Goal: Transaction & Acquisition: Purchase product/service

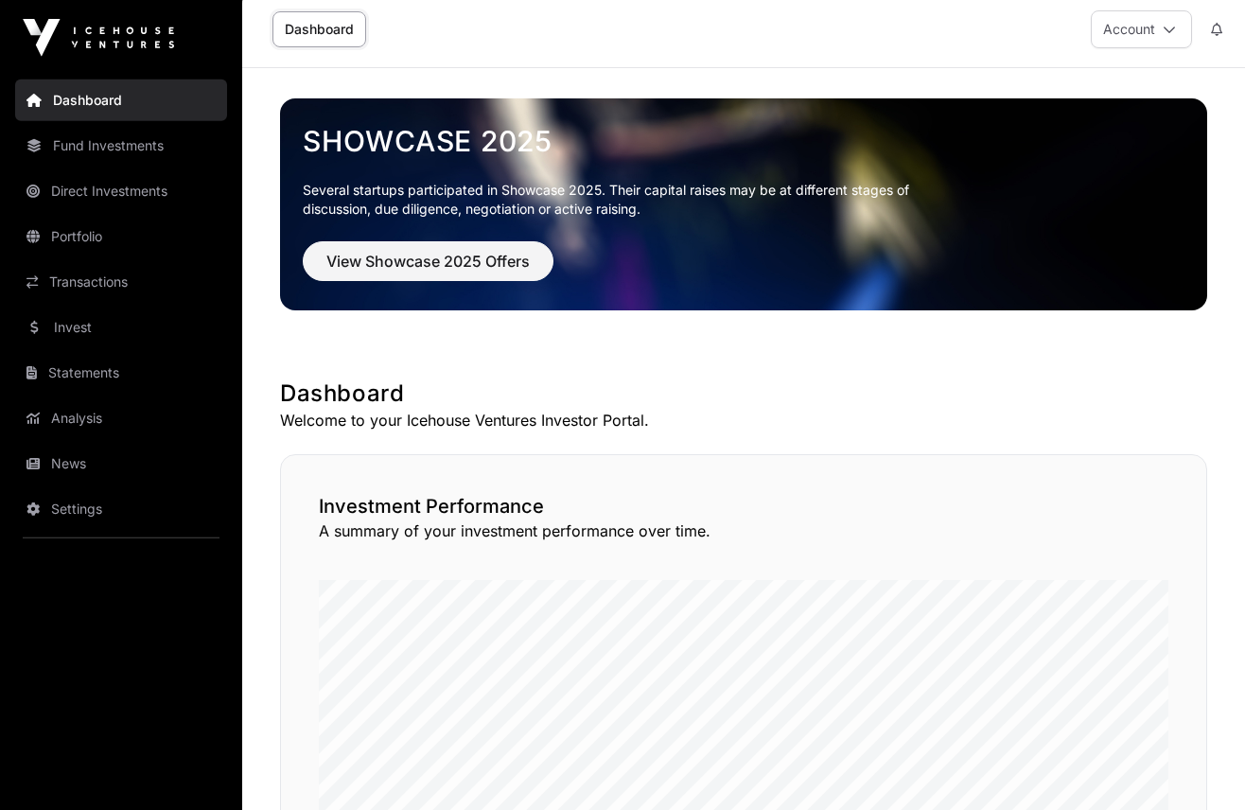
scroll to position [6, 0]
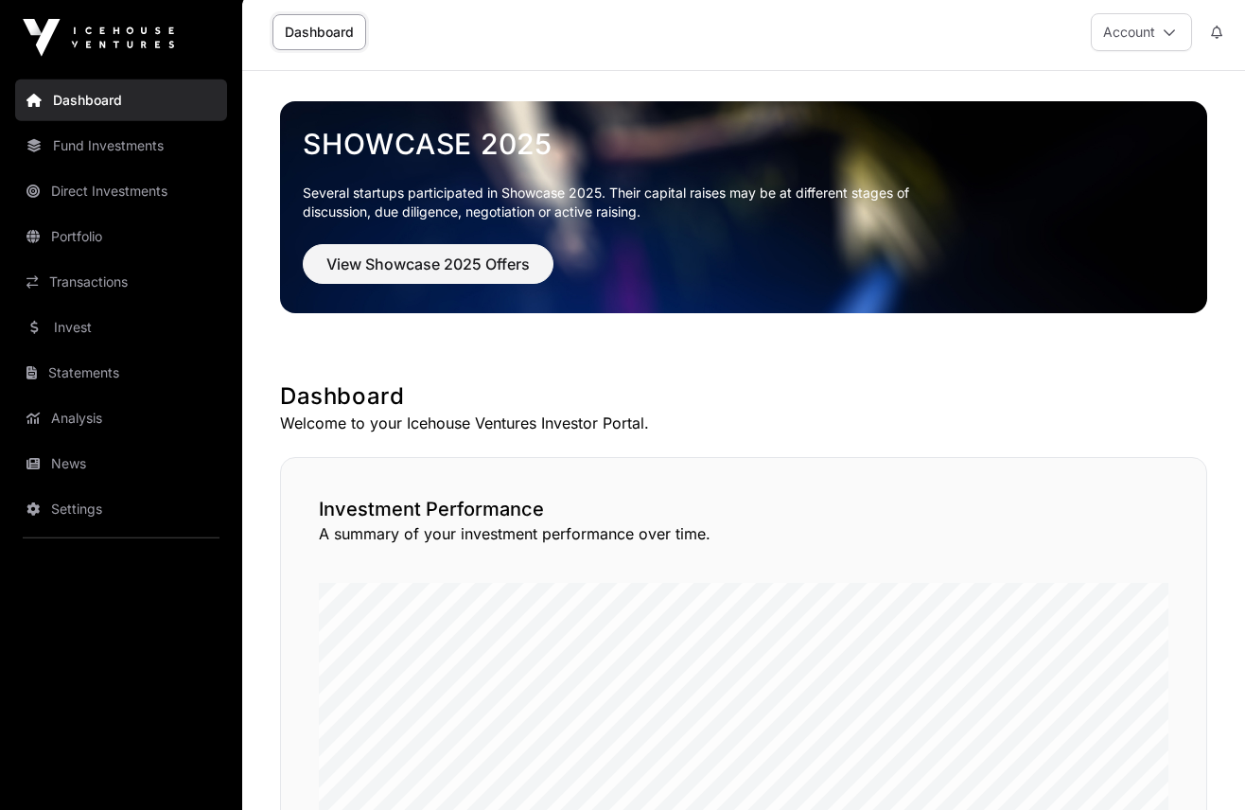
click at [96, 197] on link "Direct Investments" at bounding box center [121, 191] width 212 height 42
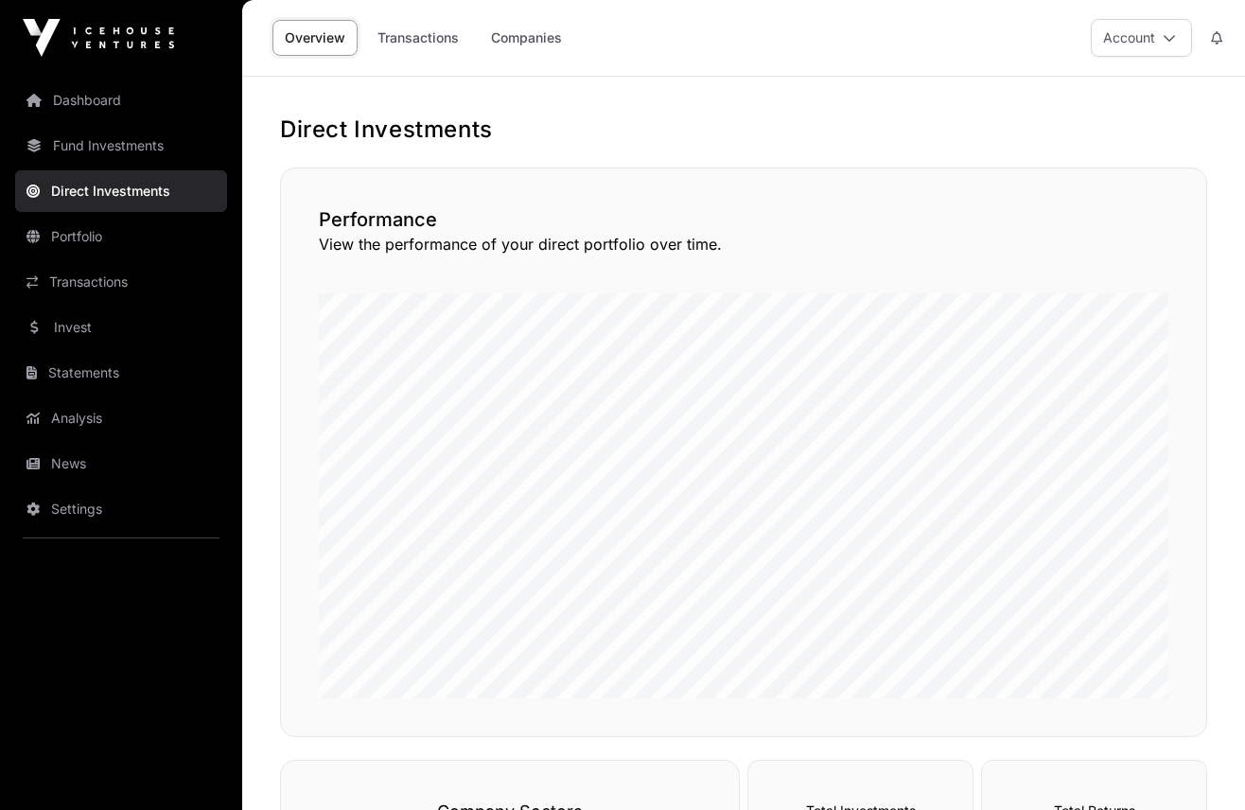
click at [88, 93] on link "Dashboard" at bounding box center [121, 100] width 212 height 42
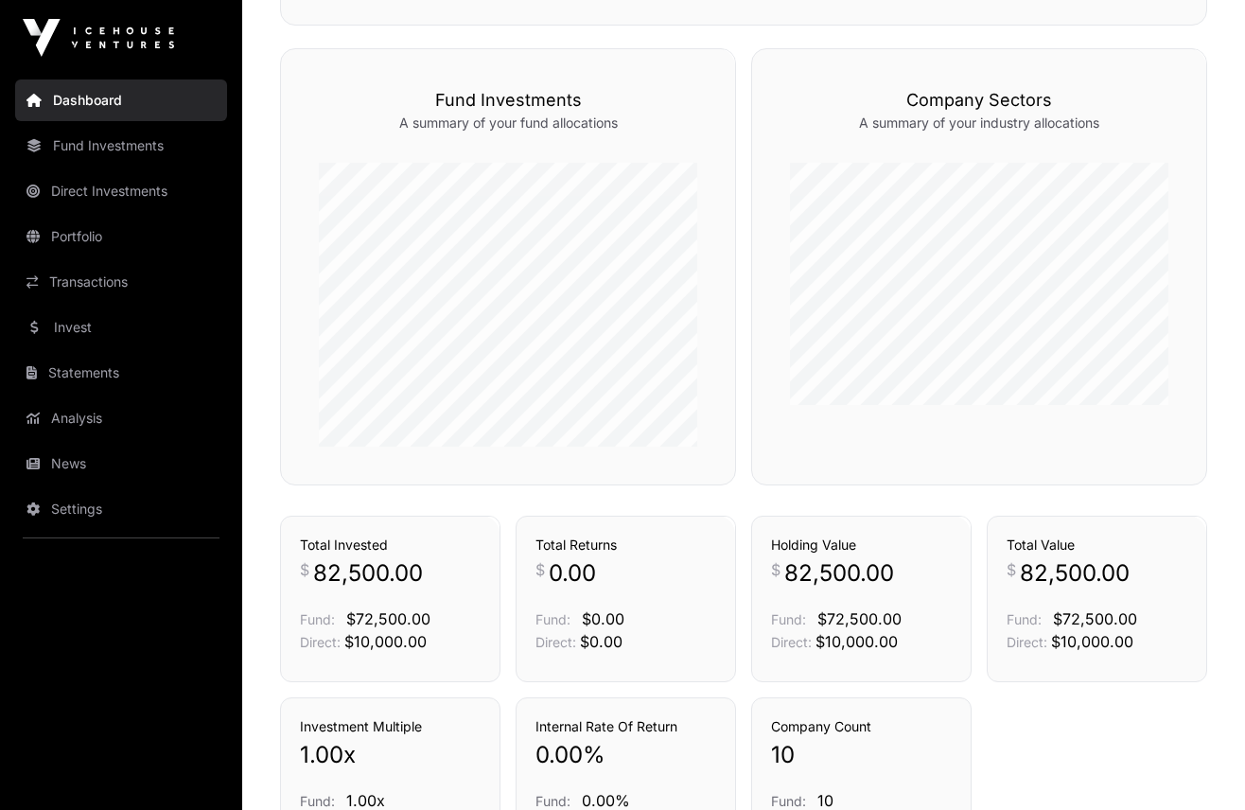
scroll to position [1220, 0]
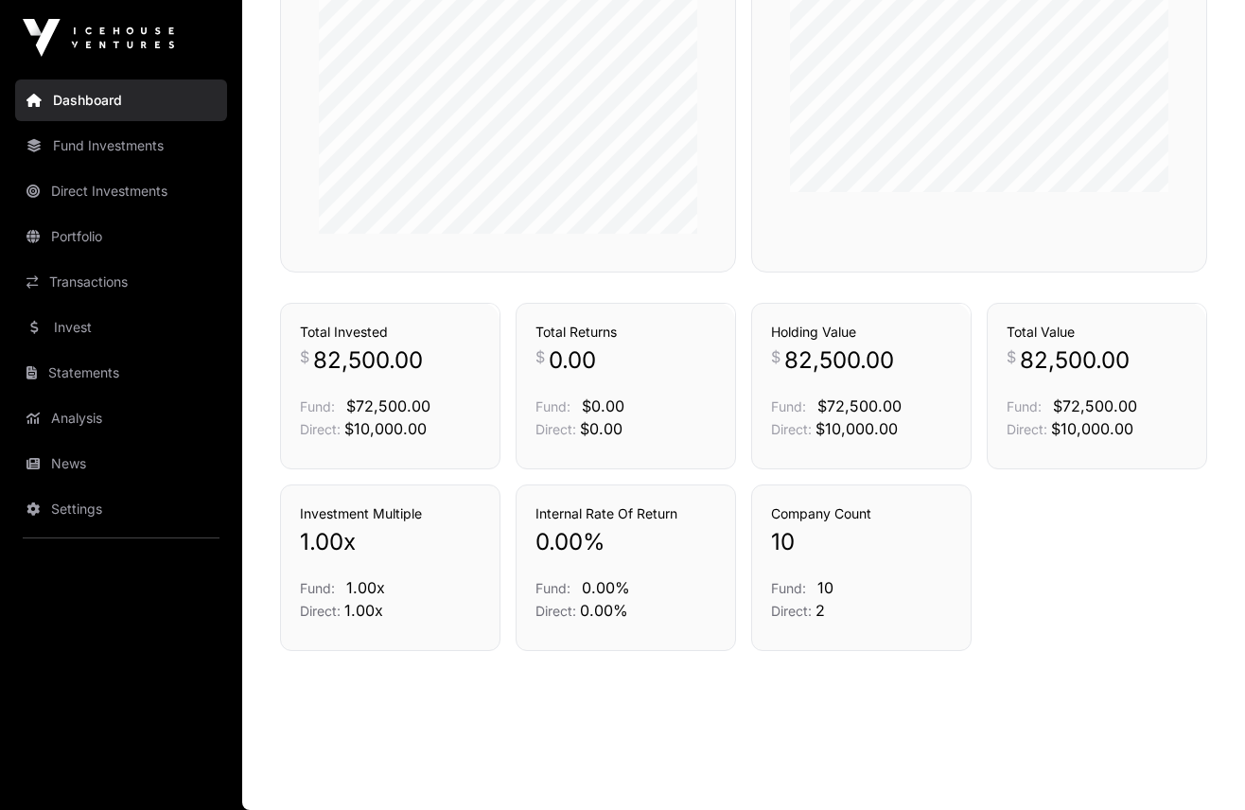
click at [80, 328] on link "Invest" at bounding box center [121, 328] width 212 height 42
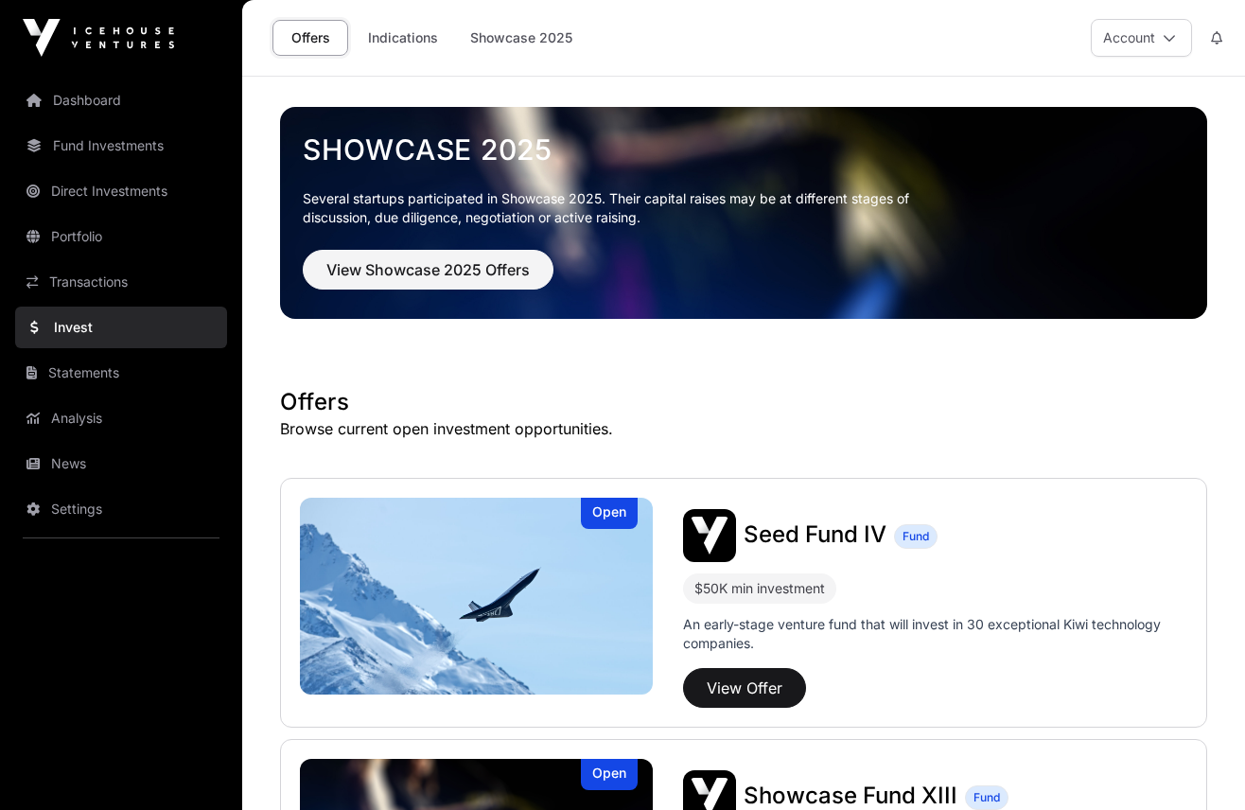
click at [409, 36] on link "Indications" at bounding box center [403, 38] width 95 height 36
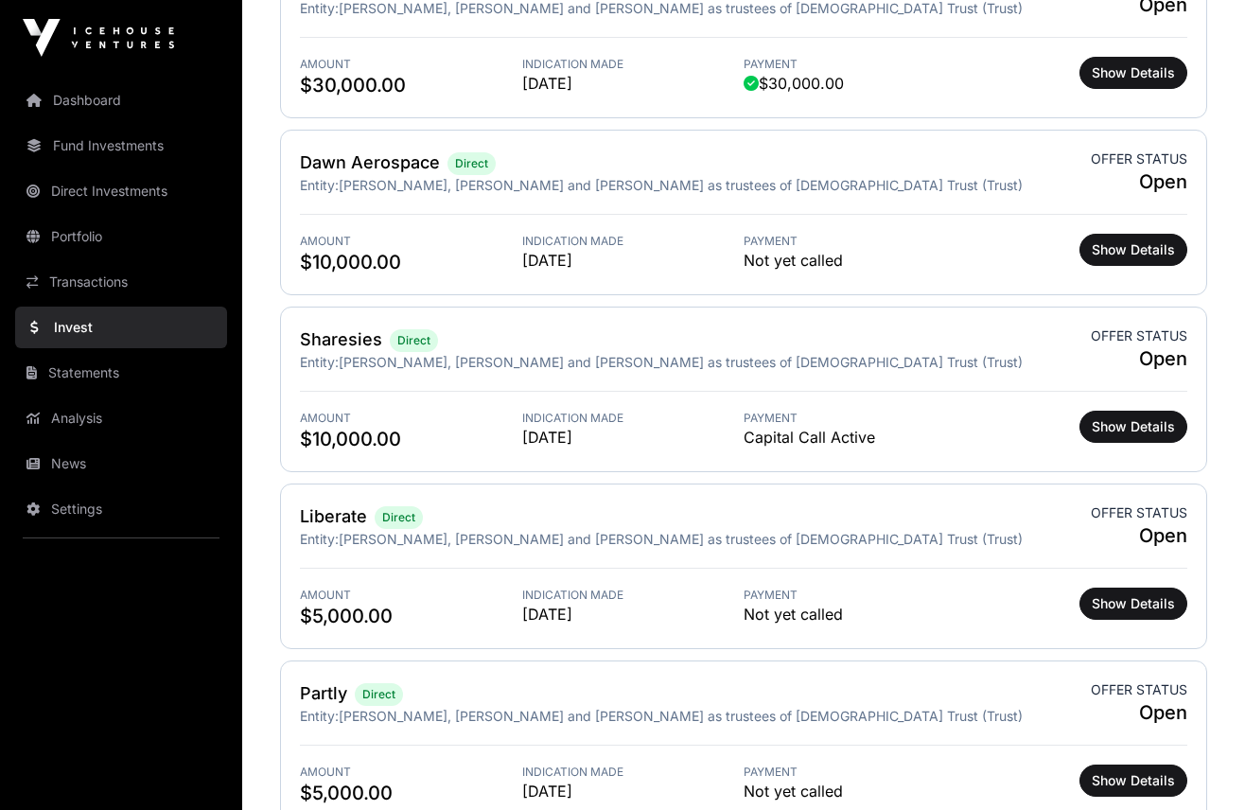
scroll to position [943, 0]
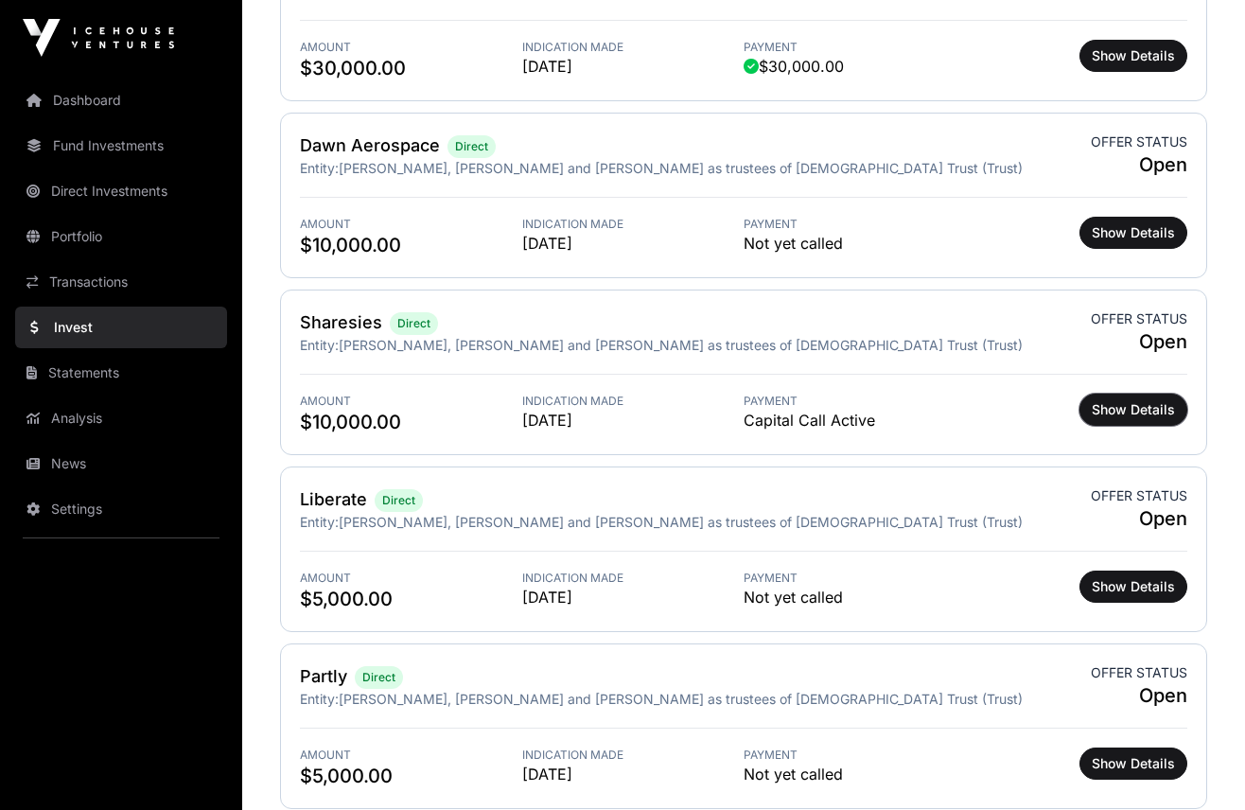
click at [1138, 412] on span "Show Details" at bounding box center [1133, 409] width 83 height 19
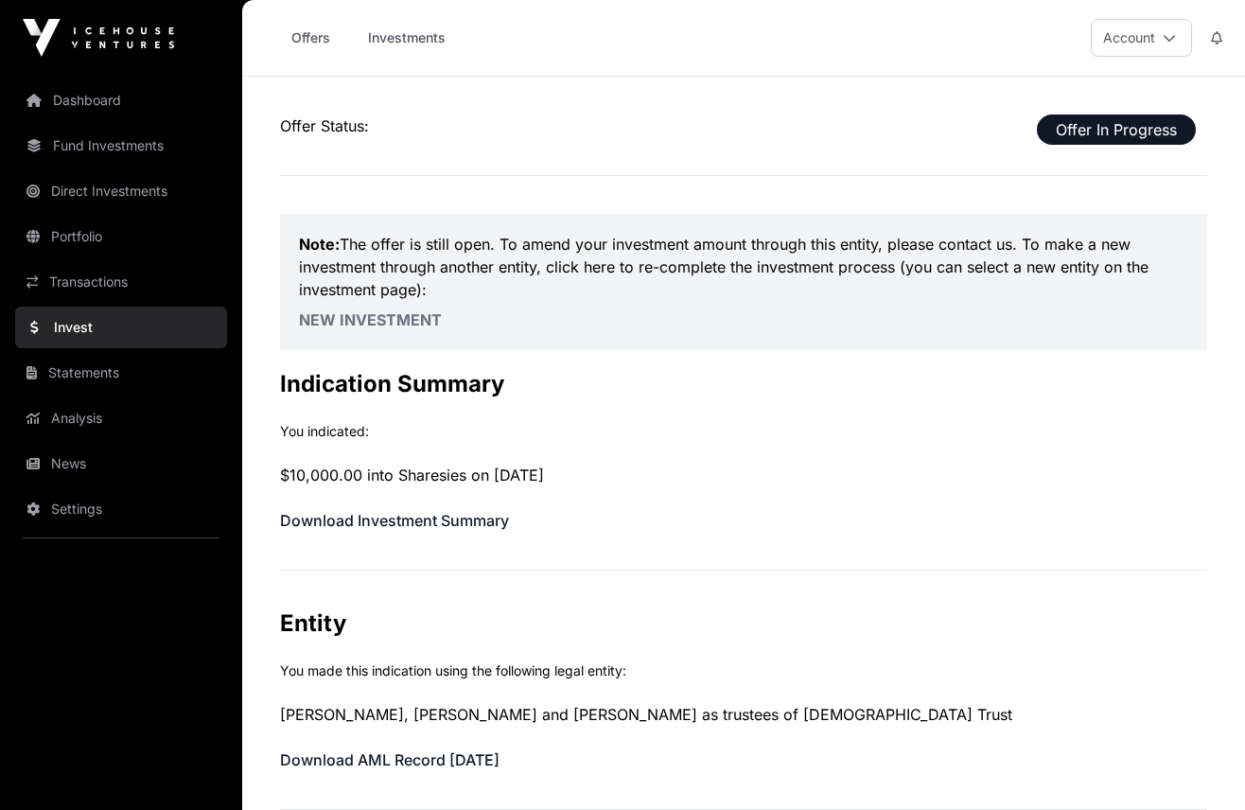
click at [307, 37] on link "Offers" at bounding box center [311, 38] width 76 height 36
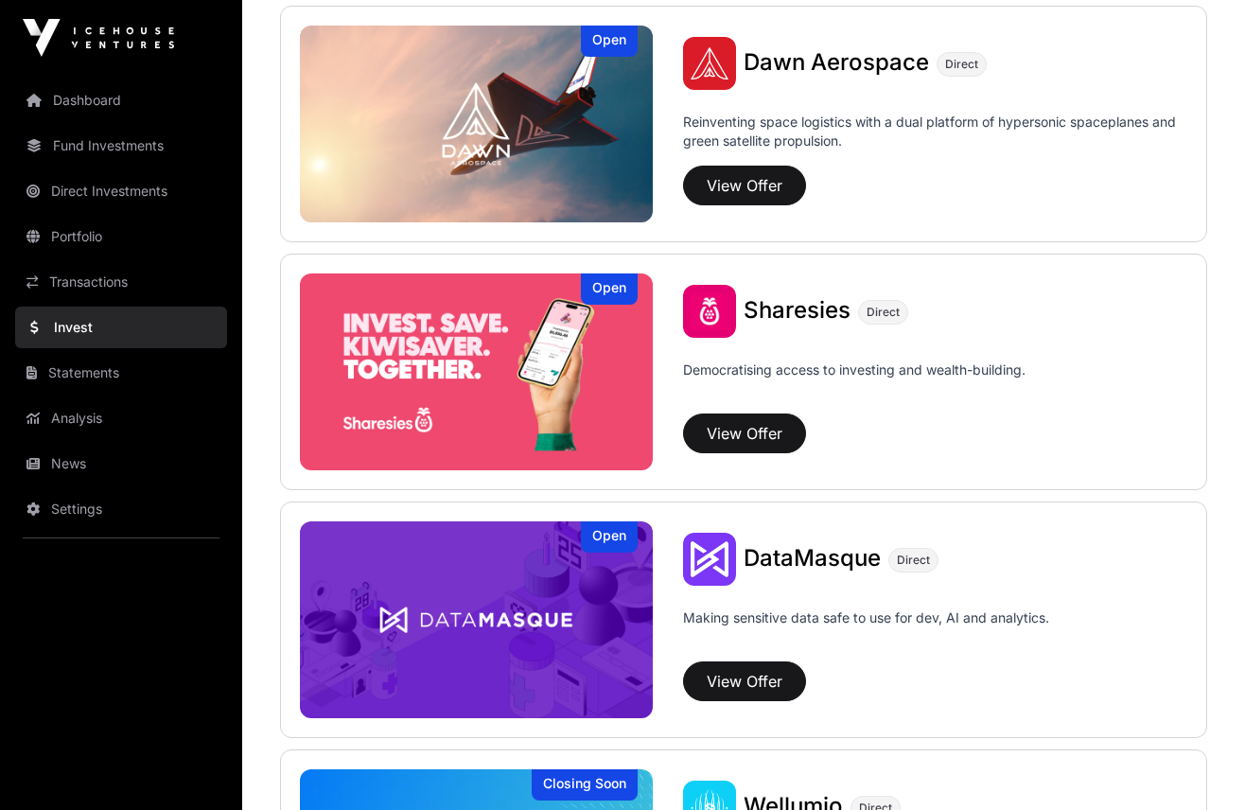
scroll to position [2227, 0]
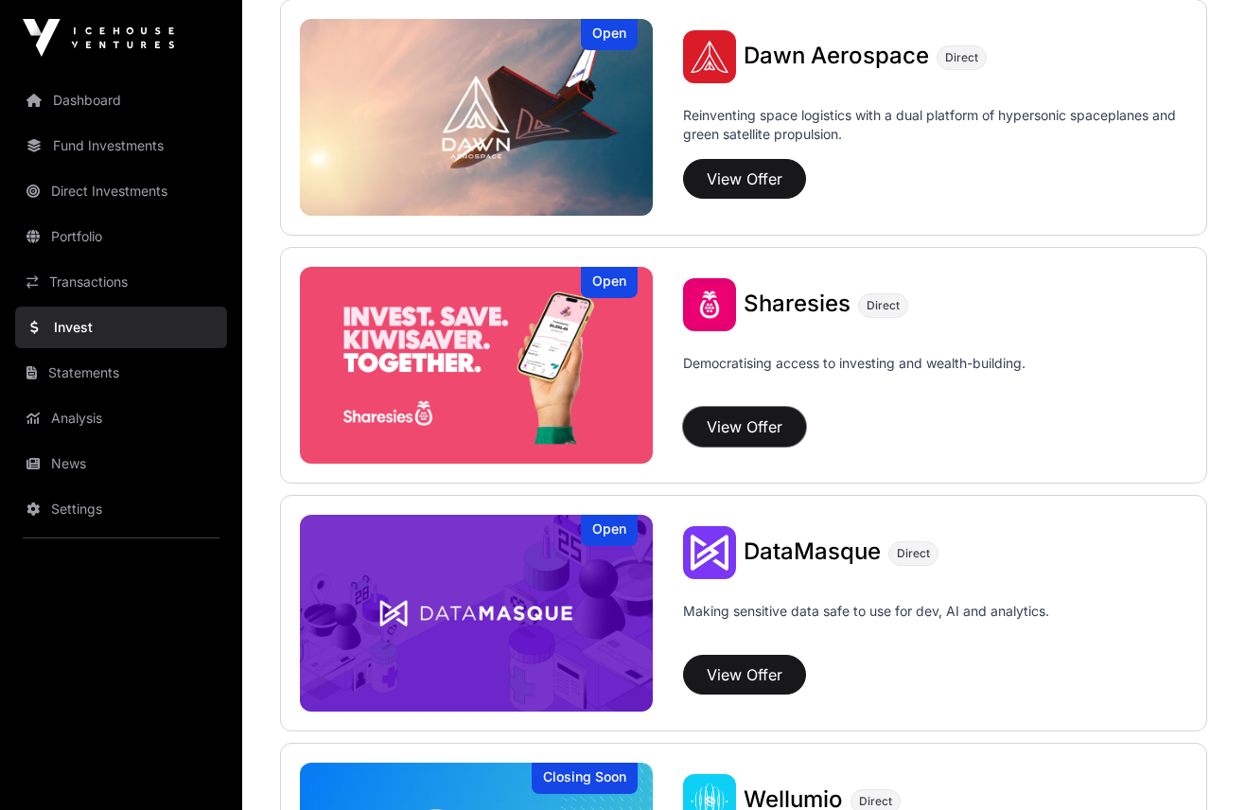
click at [726, 427] on button "View Offer" at bounding box center [744, 427] width 123 height 40
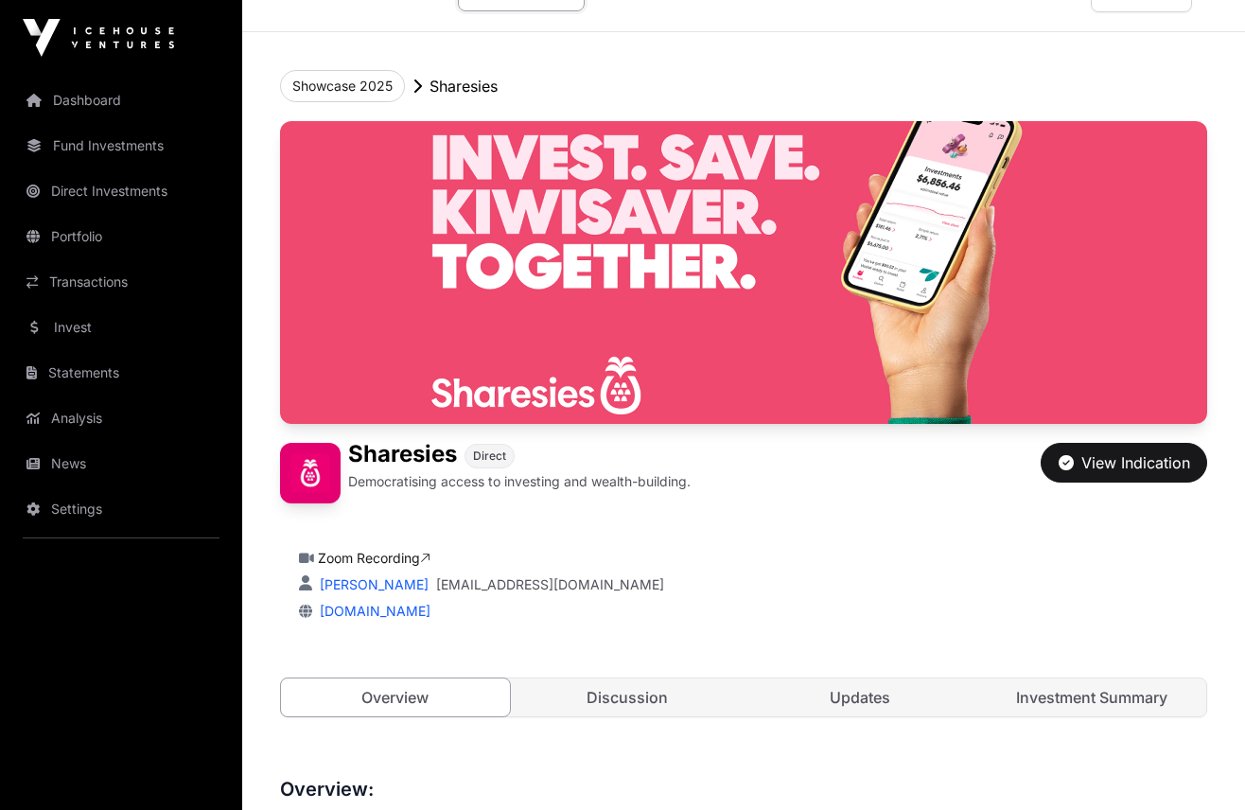
scroll to position [50, 0]
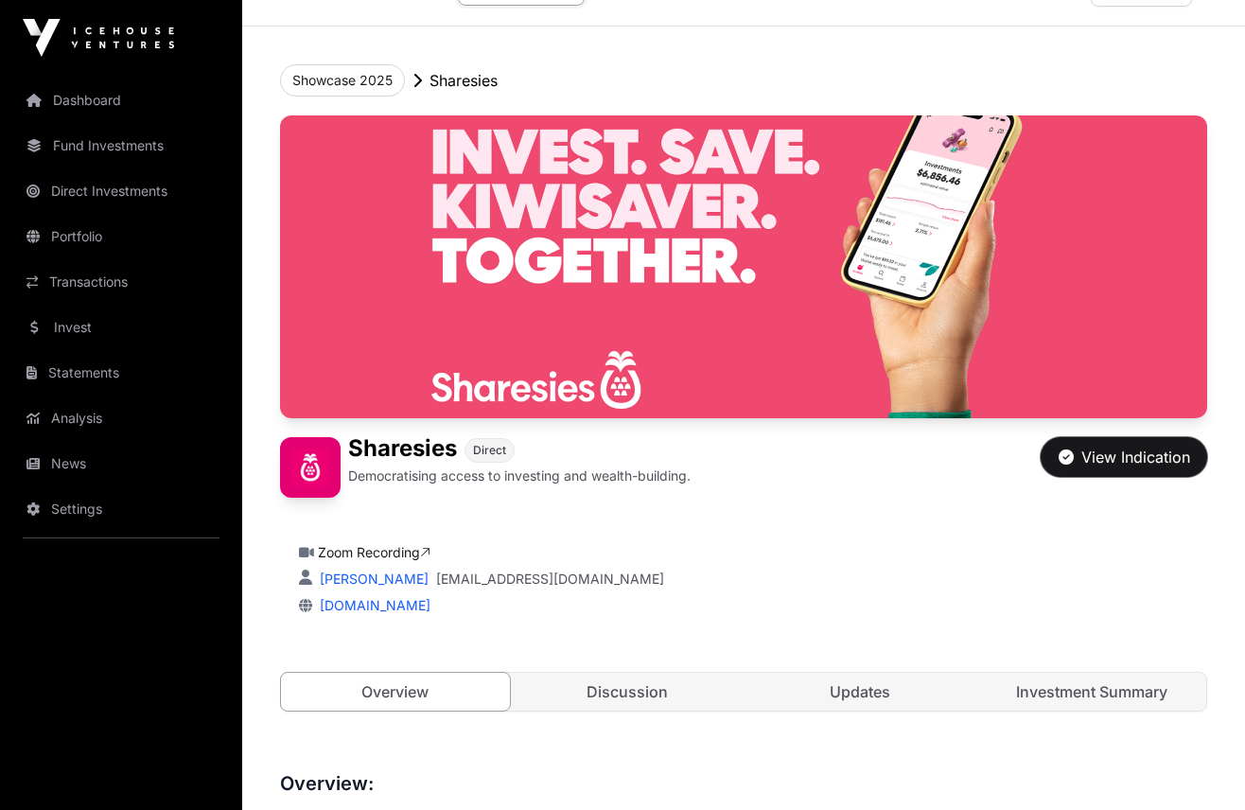
click at [1129, 463] on div "View Indication" at bounding box center [1125, 457] width 132 height 23
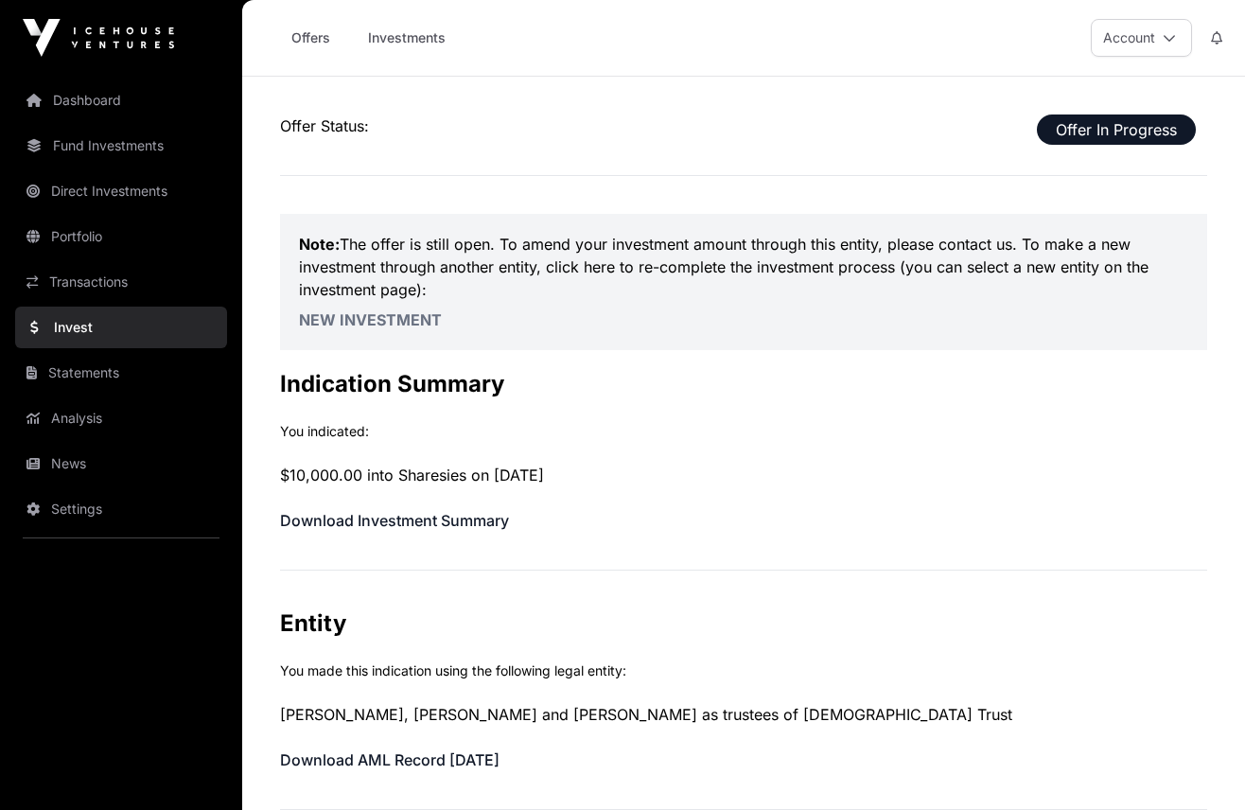
click at [1142, 42] on button "Account" at bounding box center [1141, 38] width 101 height 38
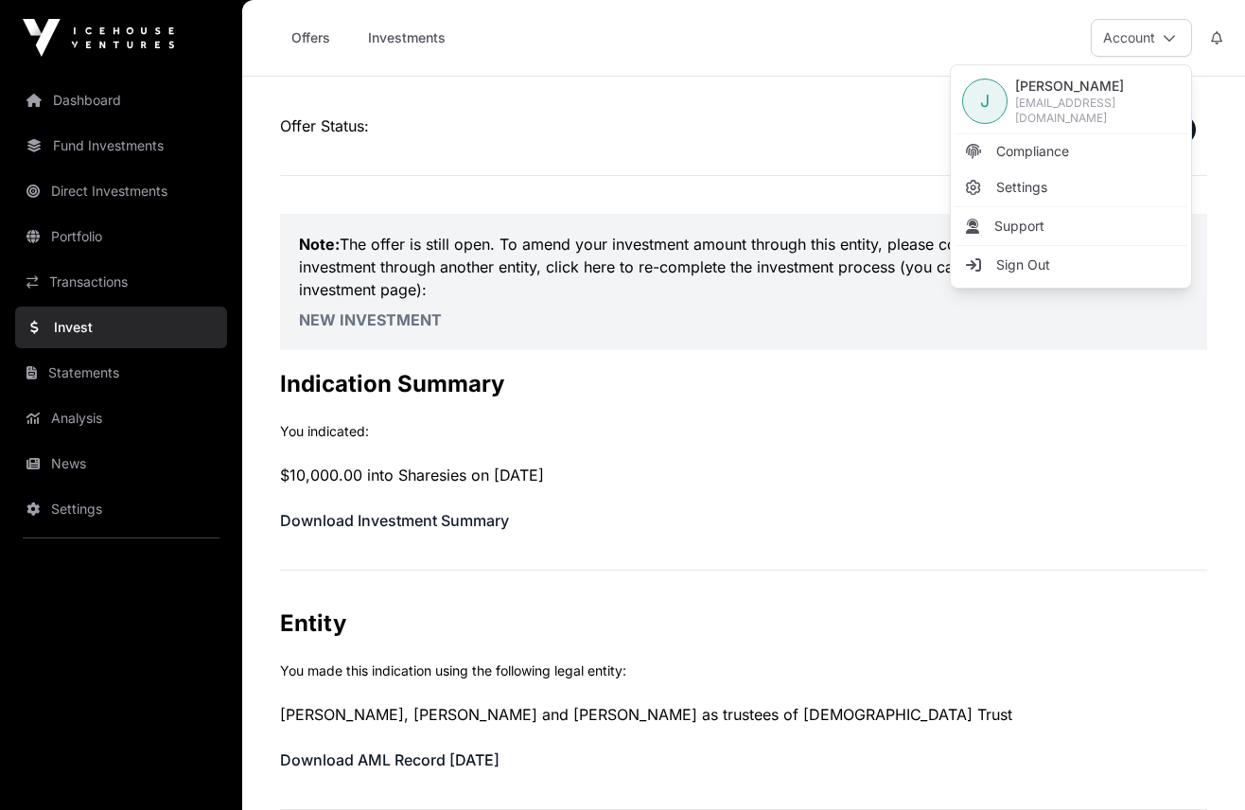
click at [1142, 42] on button "Account" at bounding box center [1141, 38] width 101 height 38
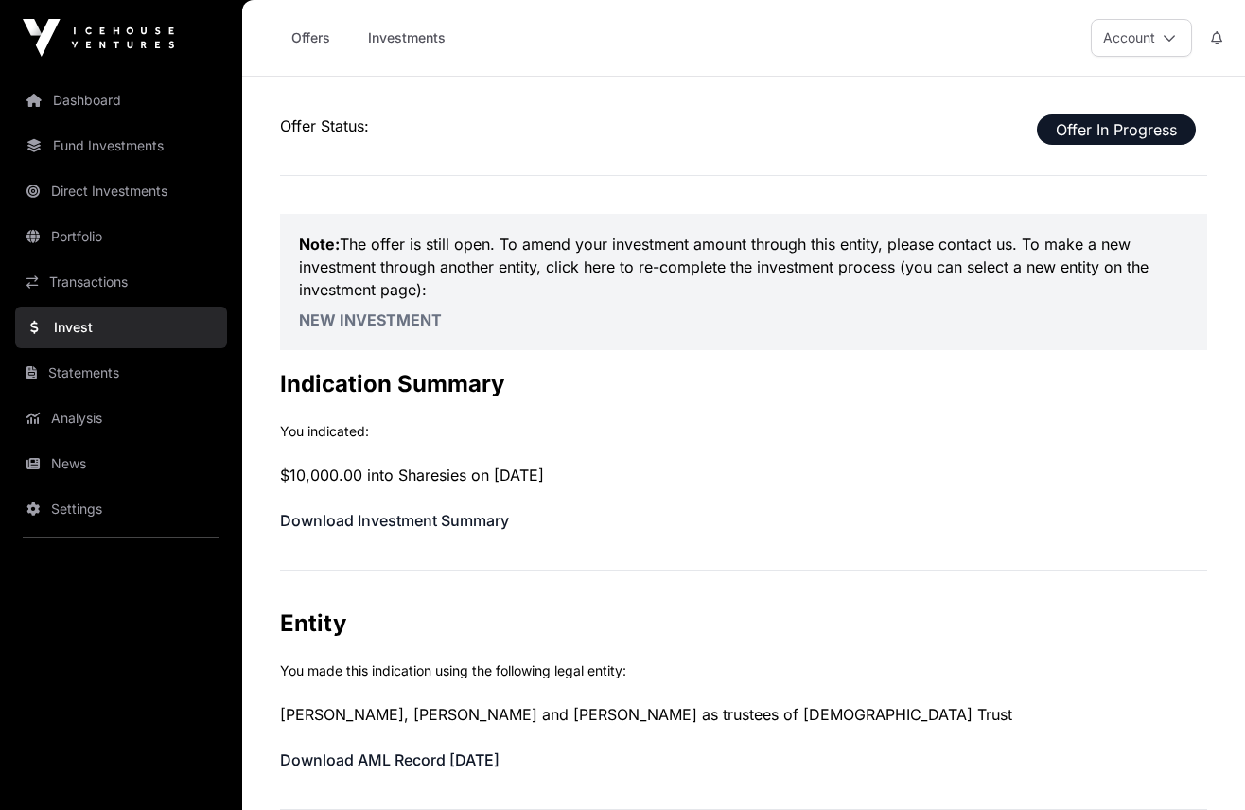
click at [396, 39] on link "Investments" at bounding box center [407, 38] width 102 height 36
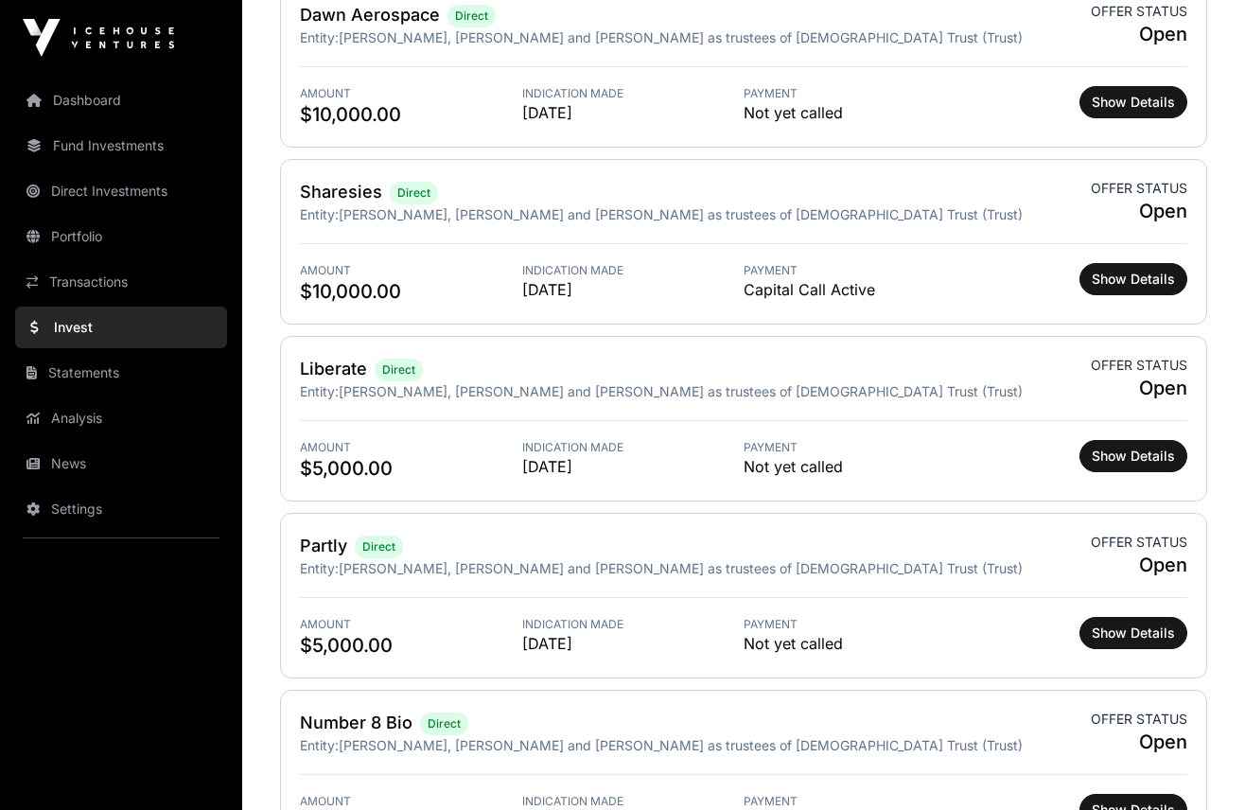
scroll to position [1087, 0]
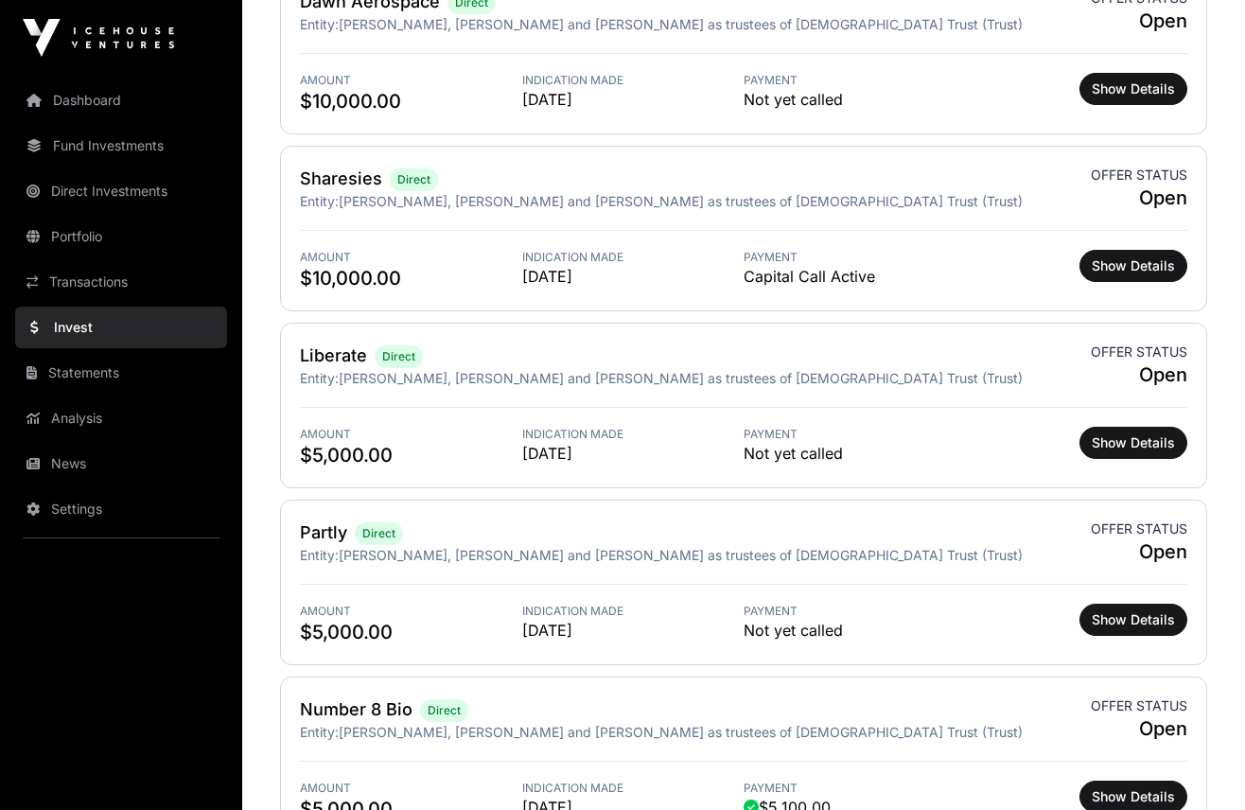
click at [466, 183] on div "Sharesies Direct" at bounding box center [661, 179] width 723 height 26
click at [466, 184] on div "Sharesies Direct" at bounding box center [661, 179] width 723 height 26
click at [454, 273] on span "$10,000.00" at bounding box center [411, 278] width 222 height 26
click at [326, 278] on span "$10,000.00" at bounding box center [411, 278] width 222 height 26
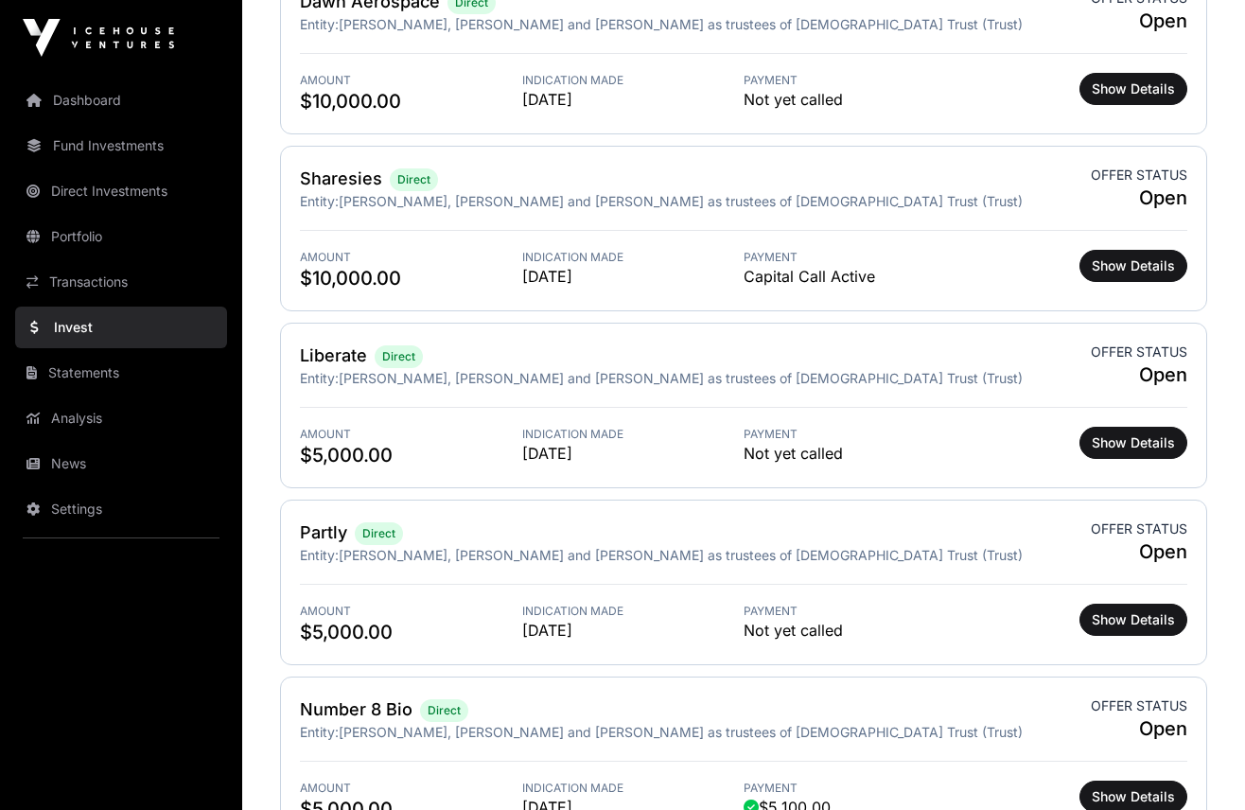
click at [323, 279] on span "$10,000.00" at bounding box center [411, 278] width 222 height 26
click at [1094, 273] on span "Show Details" at bounding box center [1133, 265] width 83 height 19
